Goal: Task Accomplishment & Management: Use online tool/utility

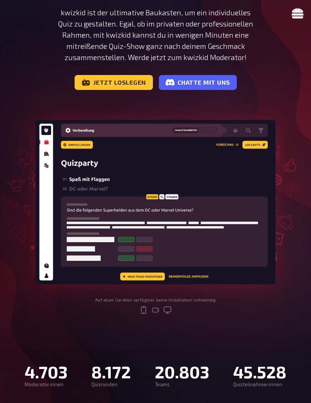
scroll to position [118, 0]
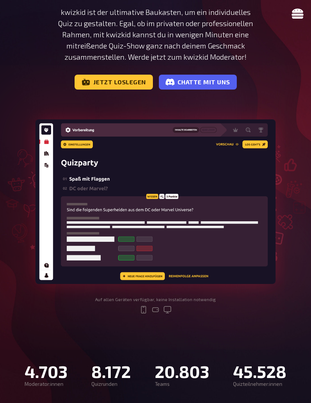
click at [126, 81] on link "Jetzt loslegen" at bounding box center [114, 82] width 78 height 15
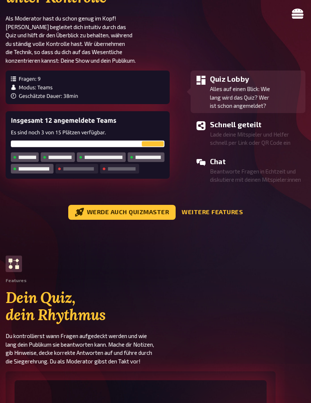
scroll to position [869, 0]
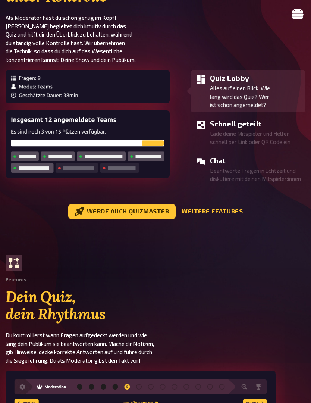
click at [291, 319] on section "Features Dein Quiz, dein Rhythmus Du kontrollierst wann Fragen aufgedeckt werde…" at bounding box center [156, 310] width 300 height 110
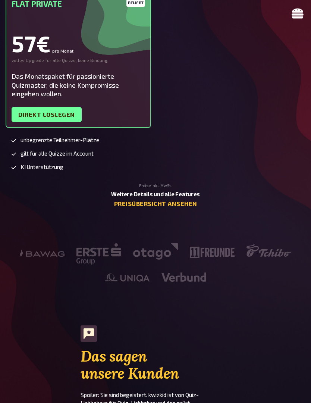
scroll to position [1847, 0]
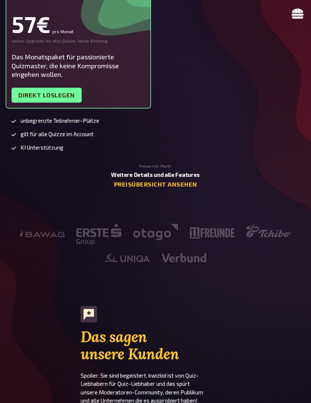
click at [186, 188] on link "Preisübersicht ansehen" at bounding box center [155, 184] width 83 height 7
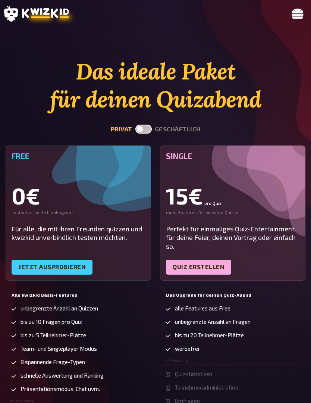
click at [303, 13] on icon at bounding box center [298, 13] width 12 height 12
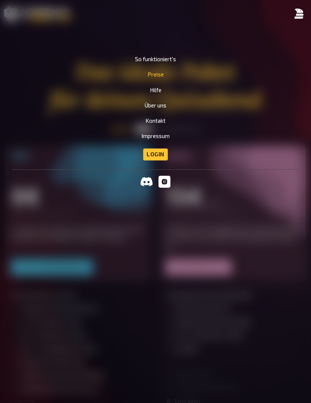
click at [169, 57] on link "So funktioniert's" at bounding box center [155, 59] width 41 height 6
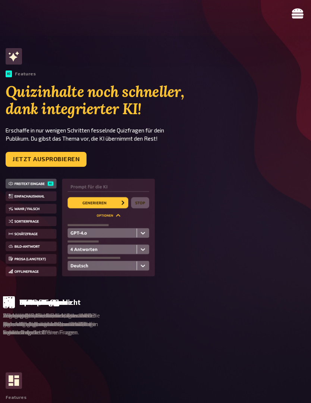
scroll to position [357, 0]
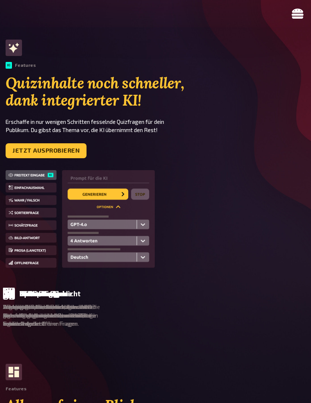
click at [79, 149] on link "Jetzt ausprobieren" at bounding box center [46, 150] width 81 height 15
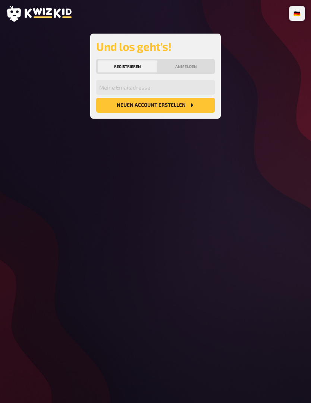
click at [269, 77] on div "1 Anmelden Lege jetzt deinen persönlichen Account an und starte direkt durch. 2…" at bounding box center [155, 76] width 298 height 85
click at [189, 106] on icon "Neuen Account Erstellen" at bounding box center [192, 105] width 6 height 6
click at [152, 86] on input "email" at bounding box center [155, 87] width 119 height 15
click at [172, 178] on div "🇩🇪 Deutsch 🇬🇧 English 🇳🇱 Nederlands 1 Anmelden Lege jetzt deinen persönlichen A…" at bounding box center [155, 201] width 311 height 403
click at [194, 65] on button "Anmelden" at bounding box center [186, 66] width 54 height 12
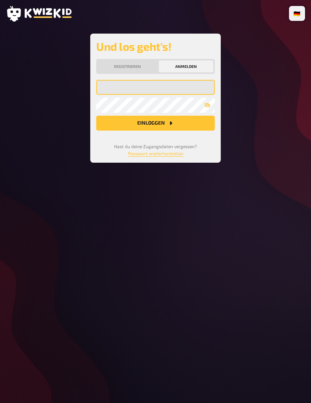
click at [178, 91] on input "email" at bounding box center [155, 87] width 119 height 15
type input "r"
click at [0, 402] on com-1password-button at bounding box center [0, 403] width 0 height 0
type input "richard@landgrebe.co.at"
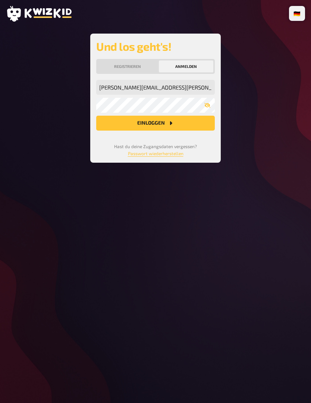
click at [247, 138] on div "1 Anmelden Lege jetzt deinen persönlichen Account an und starte direkt durch. 2…" at bounding box center [155, 98] width 298 height 129
click at [195, 65] on button "Anmelden" at bounding box center [186, 66] width 54 height 12
click at [133, 64] on button "Registrieren" at bounding box center [128, 66] width 60 height 12
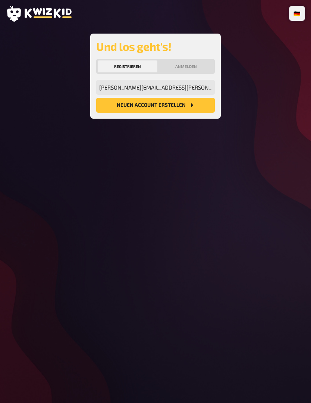
click at [186, 104] on button "Neuen Account Erstellen" at bounding box center [155, 105] width 119 height 15
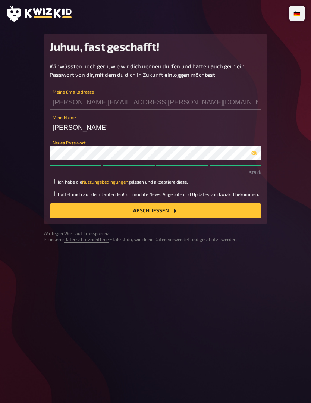
click at [53, 182] on input "Ich habe die Nutzungsbedingungen gelesen und akzeptiere diese." at bounding box center [52, 181] width 5 height 5
checkbox input "true"
click at [54, 194] on input "Haltet mich auf dem Laufenden! Ich möchte News, Angebote und Updates von kwizki…" at bounding box center [52, 193] width 5 height 5
click at [54, 193] on input "Haltet mich auf dem Laufenden! Ich möchte News, Angebote und Updates von kwizki…" at bounding box center [52, 193] width 5 height 5
checkbox input "false"
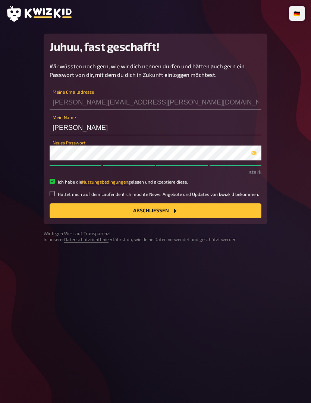
click at [166, 214] on button "Abschließen" at bounding box center [156, 210] width 212 height 15
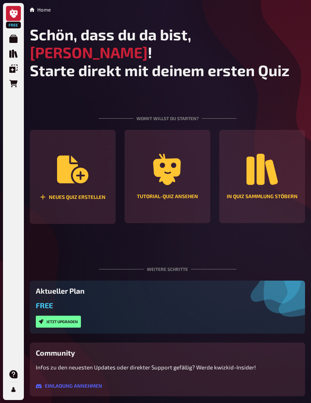
click at [83, 171] on div "Neues Quiz erstellen" at bounding box center [73, 177] width 86 height 94
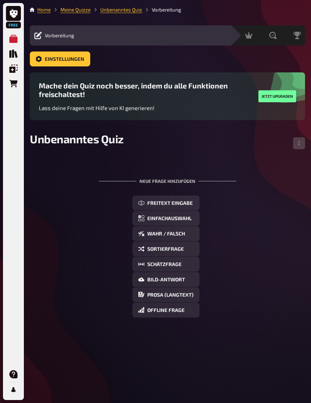
click at [16, 389] on icon at bounding box center [13, 389] width 8 height 8
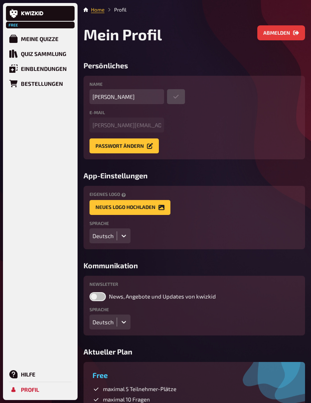
click at [198, 41] on div "Mein Profil Abmelden" at bounding box center [195, 43] width 222 height 36
click at [16, 27] on span "Free" at bounding box center [13, 25] width 13 height 4
click at [47, 11] on link at bounding box center [40, 13] width 69 height 15
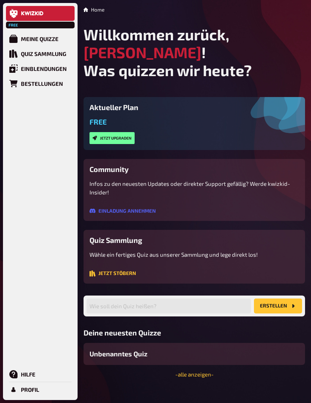
click at [124, 132] on button "Jetzt upgraden" at bounding box center [111, 138] width 45 height 12
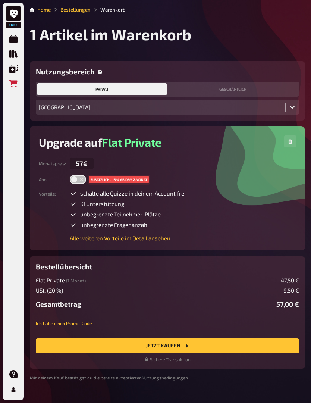
click at [238, 86] on button "geschäftlich" at bounding box center [232, 89] width 129 height 12
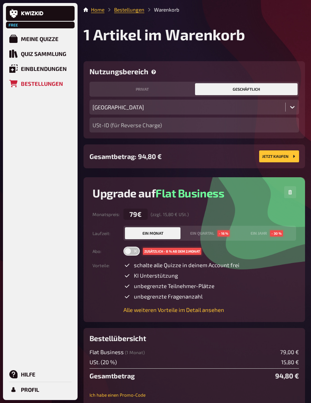
click at [16, 42] on icon at bounding box center [13, 39] width 8 height 8
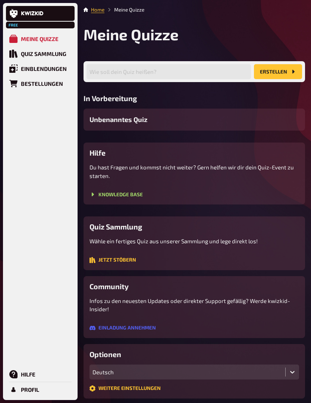
click at [51, 40] on div "Meine Quizze" at bounding box center [40, 38] width 38 height 7
click at [291, 74] on icon "Erstellen" at bounding box center [293, 72] width 6 height 6
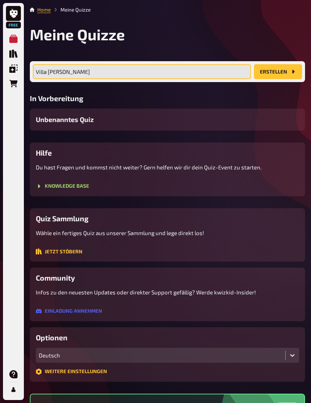
type input "Villa verdin"
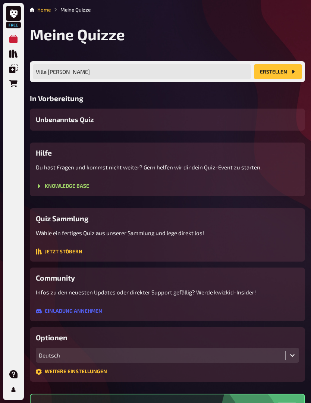
click at [285, 69] on button "Erstellen" at bounding box center [278, 71] width 48 height 15
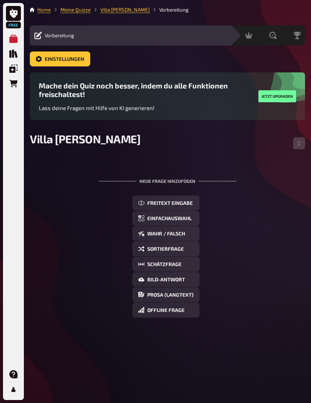
click at [178, 264] on span "Schätzfrage" at bounding box center [164, 264] width 34 height 5
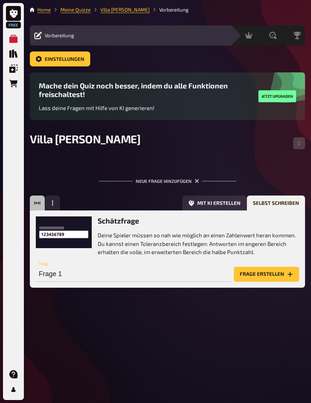
click at [280, 273] on button "Frage erstellen" at bounding box center [266, 274] width 65 height 15
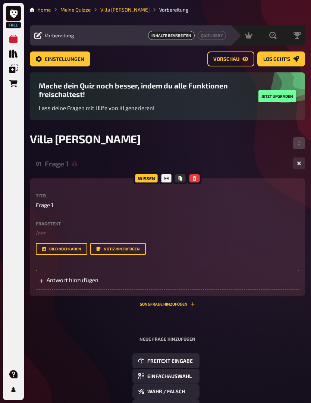
click at [291, 60] on button "Los geht's" at bounding box center [281, 58] width 48 height 15
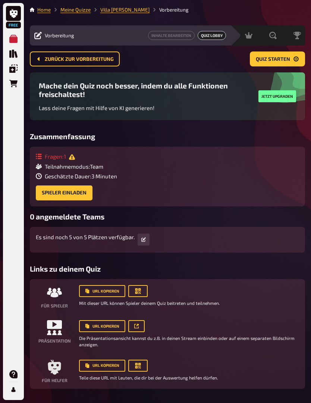
click at [174, 40] on button "Inhalte Bearbeiten" at bounding box center [171, 35] width 47 height 9
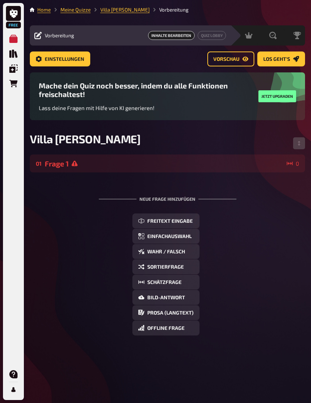
click at [69, 60] on span "Einstellungen" at bounding box center [65, 59] width 40 height 5
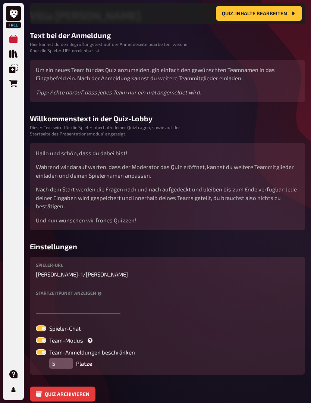
scroll to position [130, 0]
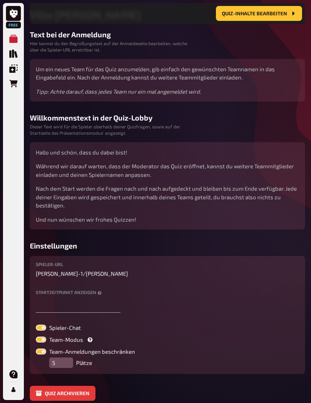
click at [279, 290] on label "Startzeitpunkt anzeigen" at bounding box center [167, 292] width 263 height 5
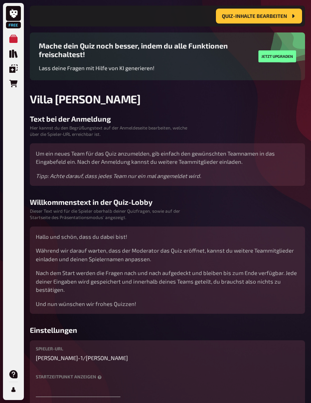
scroll to position [0, 0]
